Goal: Navigation & Orientation: Find specific page/section

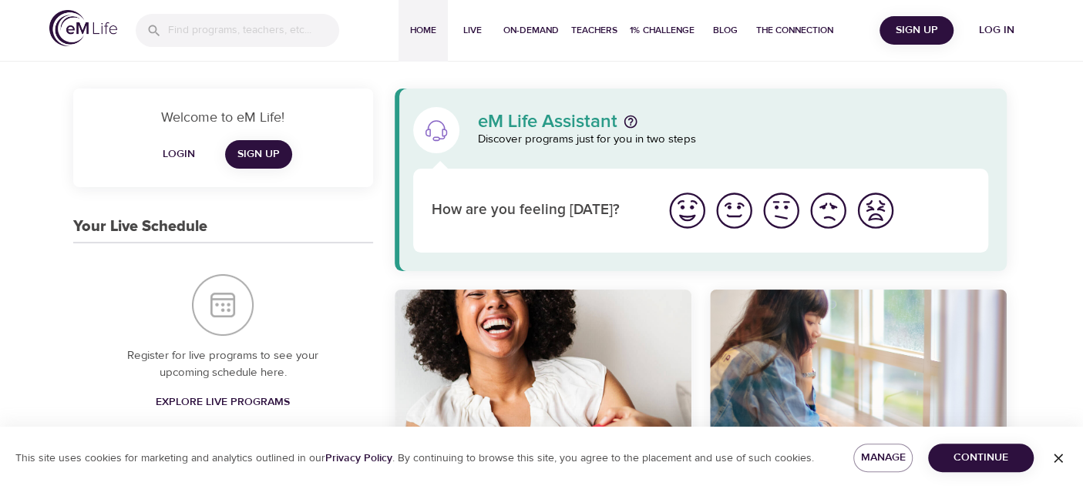
click at [1007, 29] on span "Log in" at bounding box center [997, 30] width 62 height 19
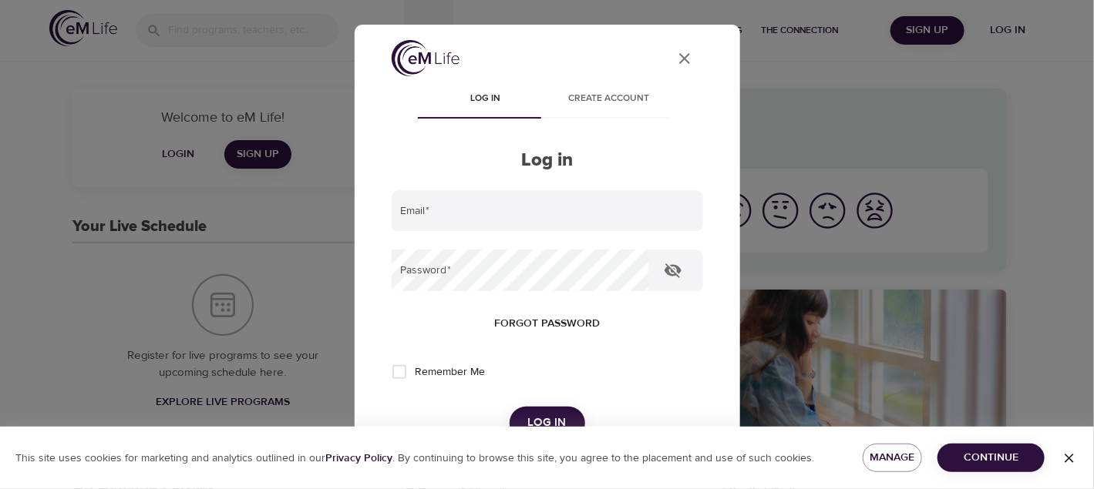
type input "[PERSON_NAME][EMAIL_ADDRESS][PERSON_NAME][DOMAIN_NAME]"
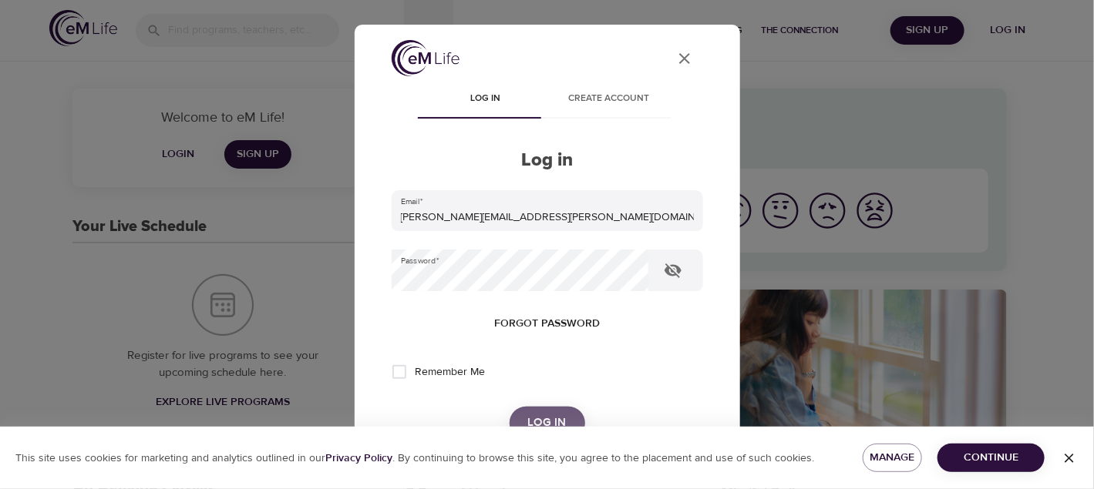
click at [534, 415] on span "Log in" at bounding box center [547, 423] width 39 height 20
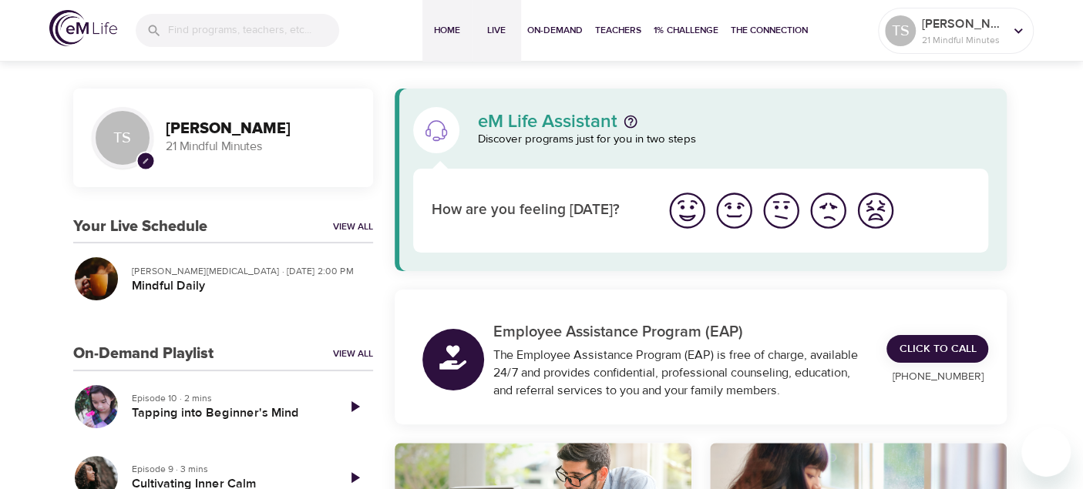
click at [497, 27] on span "Live" at bounding box center [496, 30] width 37 height 16
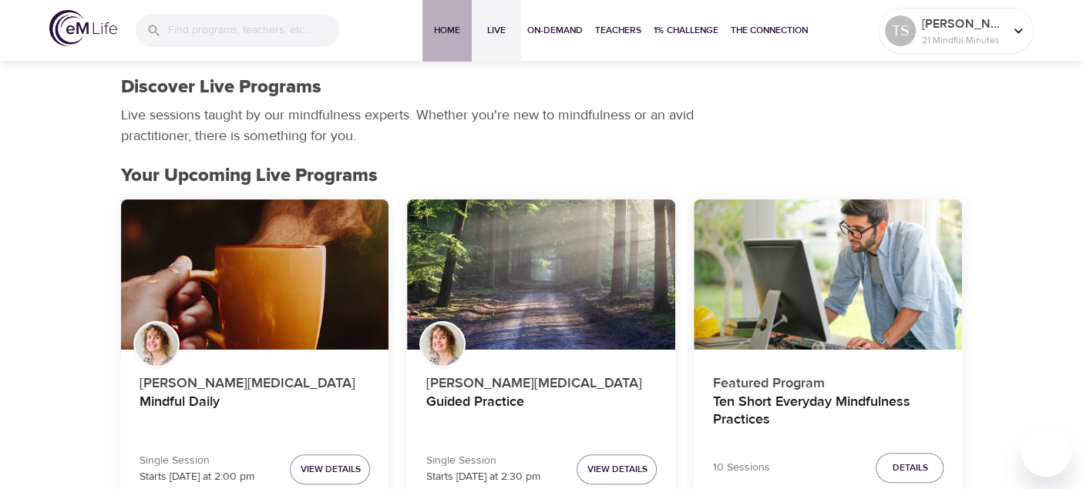
click at [449, 27] on span "Home" at bounding box center [447, 30] width 37 height 16
